Goal: Navigation & Orientation: Find specific page/section

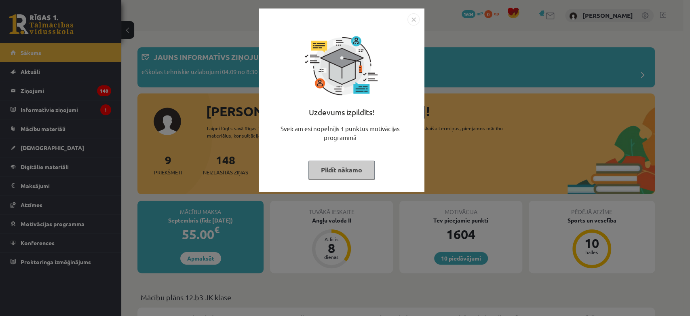
click at [411, 19] on img "Close" at bounding box center [414, 19] width 12 height 12
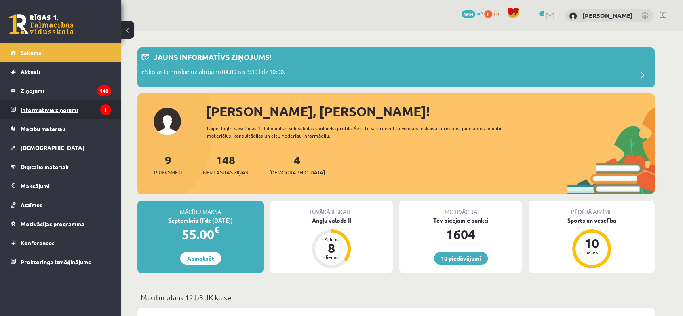
click at [76, 116] on legend "Informatīvie ziņojumi 1" at bounding box center [66, 109] width 91 height 19
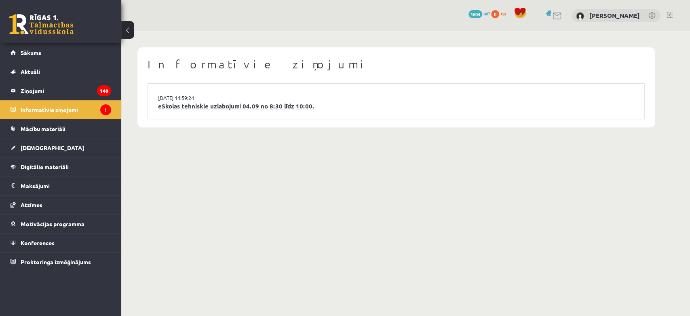
click at [195, 110] on link "eSkolas tehniskie uzlabojumi 04.09 no 8:30 līdz 10:00." at bounding box center [396, 106] width 476 height 9
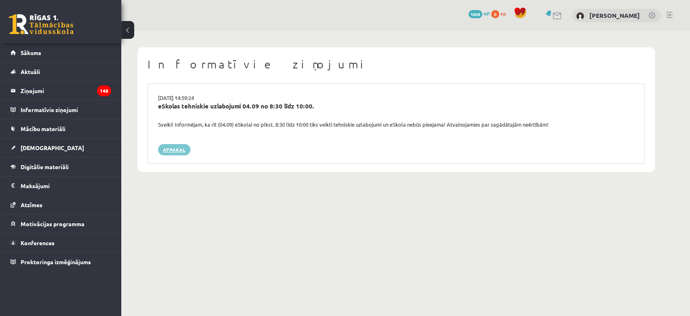
click at [167, 154] on link "Atpakaļ" at bounding box center [174, 149] width 32 height 11
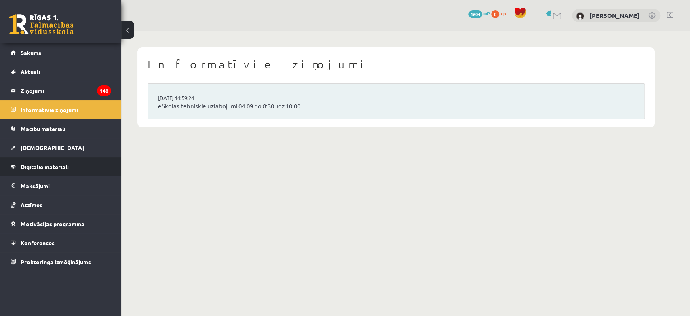
click at [74, 162] on link "Digitālie materiāli" at bounding box center [61, 166] width 101 height 19
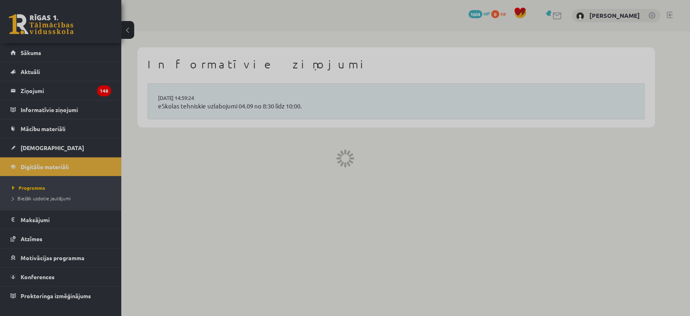
click at [62, 151] on div at bounding box center [345, 158] width 690 height 316
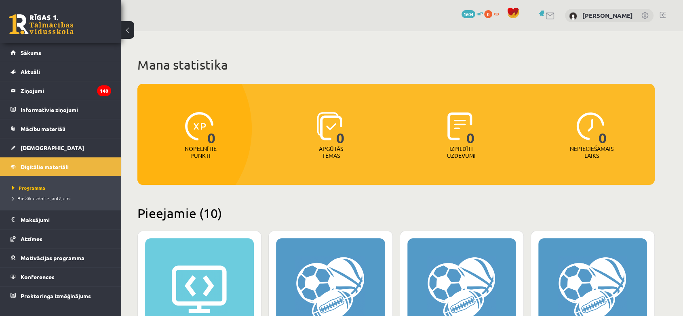
click at [62, 151] on link "[DEMOGRAPHIC_DATA]" at bounding box center [61, 147] width 101 height 19
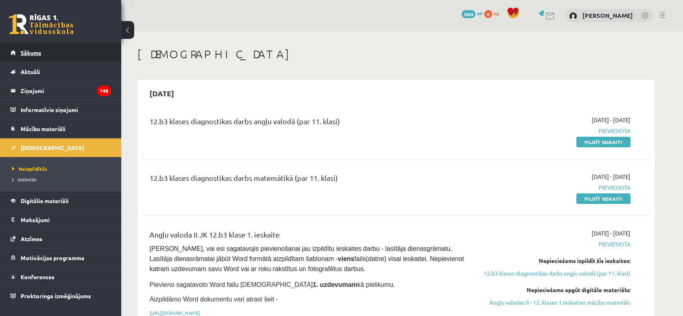
click at [25, 47] on link "Sākums" at bounding box center [61, 52] width 101 height 19
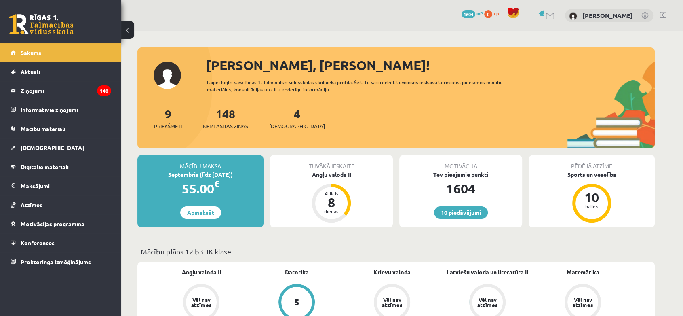
click at [661, 13] on link at bounding box center [663, 15] width 6 height 6
